Goal: Task Accomplishment & Management: Use online tool/utility

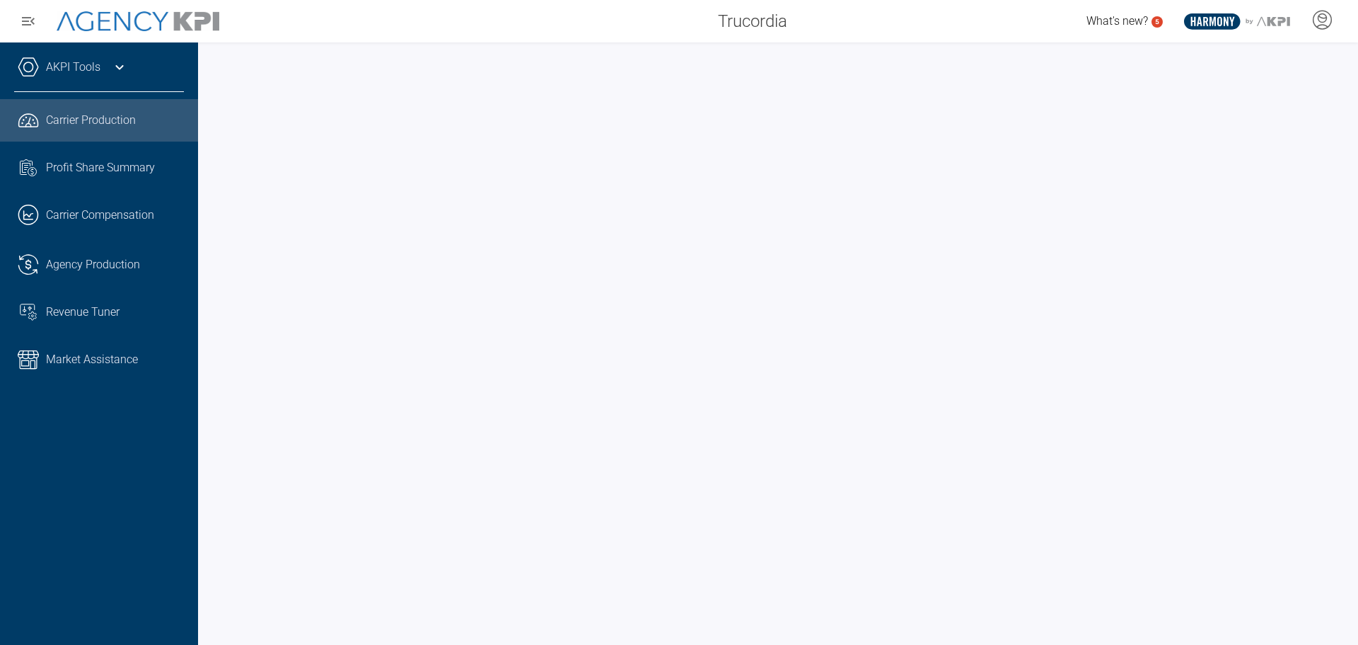
click at [117, 62] on icon at bounding box center [119, 67] width 17 height 17
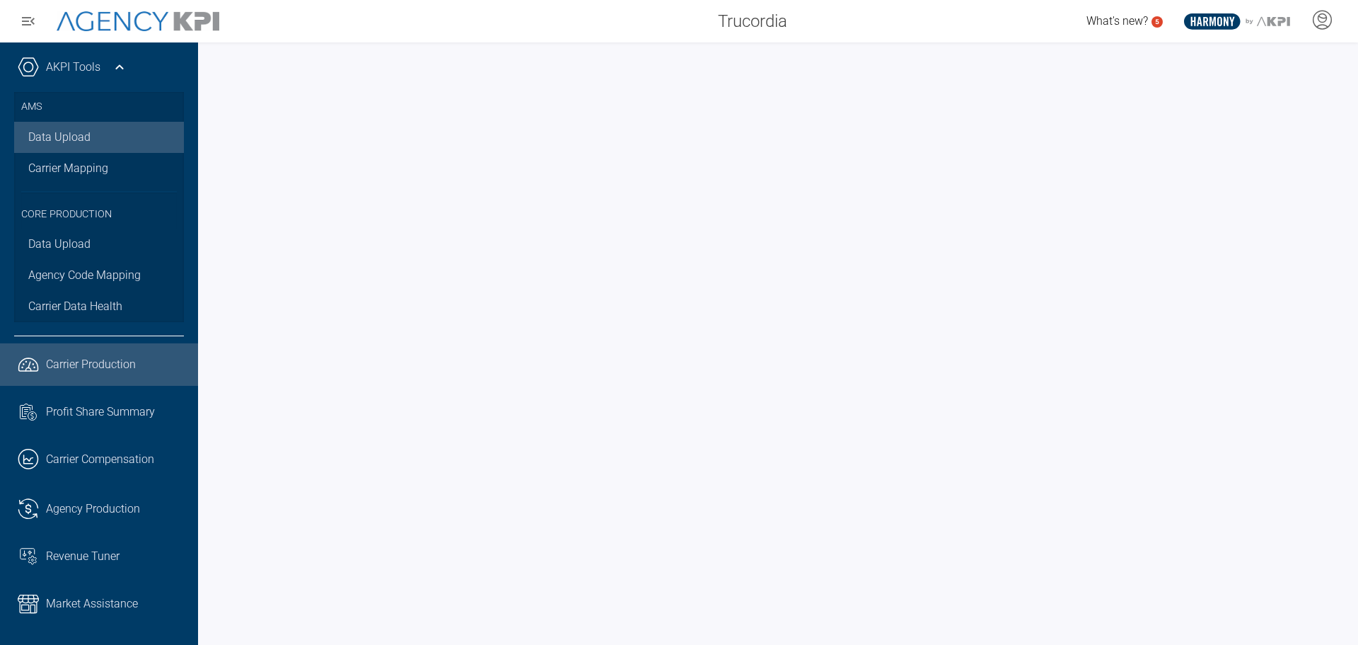
click at [82, 134] on link "Data Upload" at bounding box center [99, 137] width 170 height 31
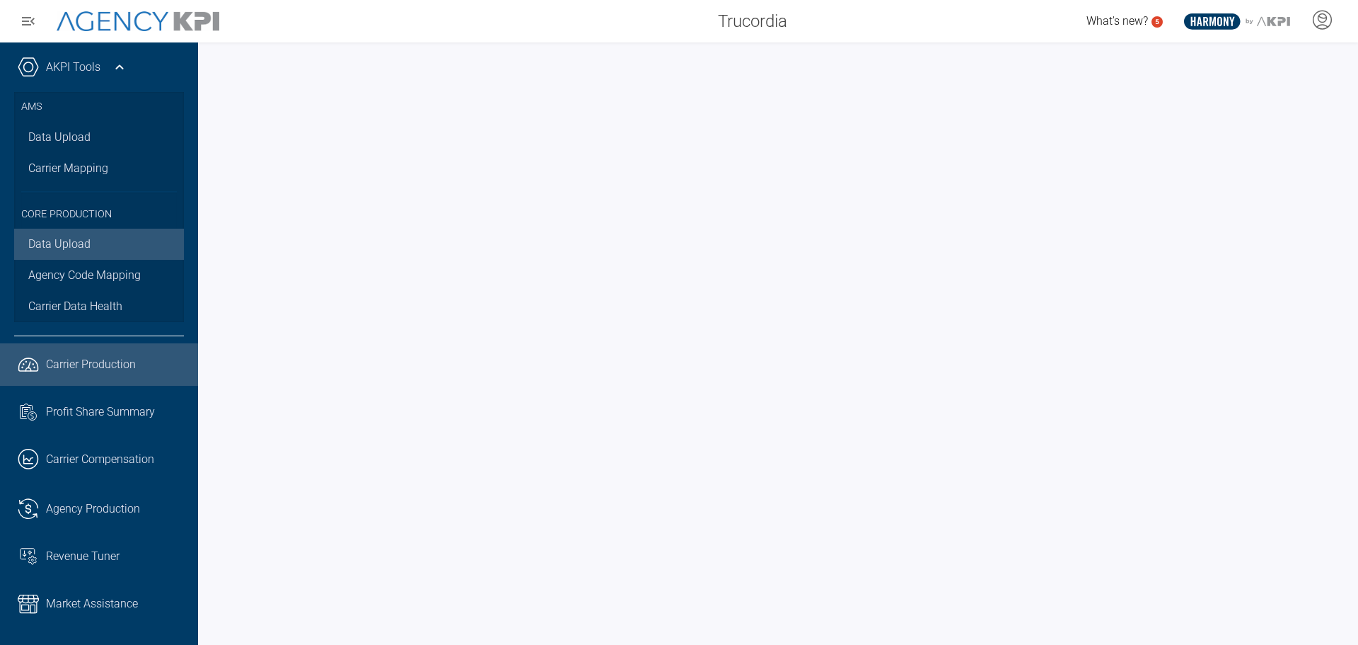
click at [83, 243] on link "Data Upload" at bounding box center [99, 244] width 170 height 31
